Goal: Information Seeking & Learning: Learn about a topic

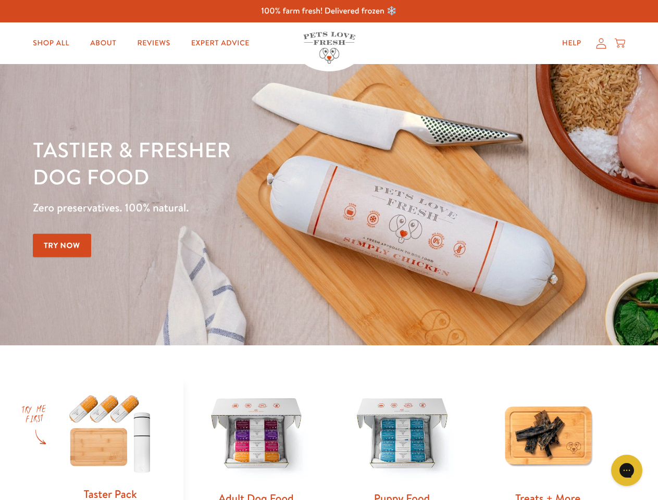
click at [329, 250] on div "Tastier & fresher dog food Zero preservatives. 100% natural. Try Now" at bounding box center [230, 205] width 395 height 138
click at [627, 470] on icon "Gorgias live chat" at bounding box center [626, 470] width 10 height 10
